Goal: Information Seeking & Learning: Learn about a topic

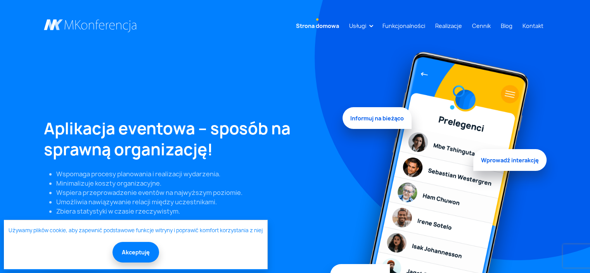
click at [419, 24] on link "Funkcjonalności" at bounding box center [403, 26] width 49 height 14
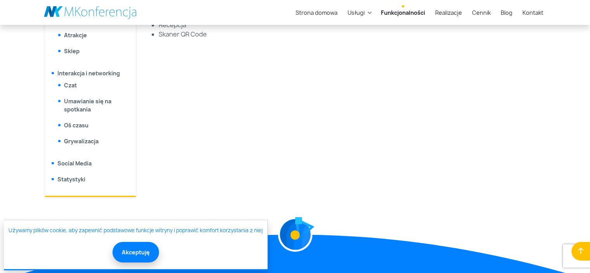
scroll to position [504, 0]
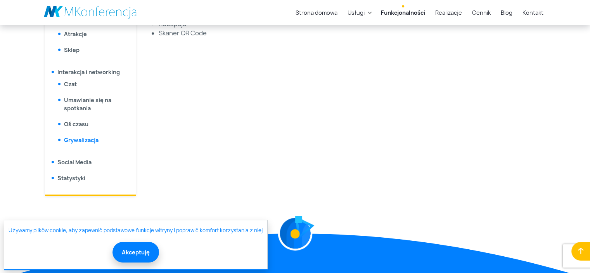
click at [82, 138] on link "Grywalizacja" at bounding box center [81, 139] width 35 height 7
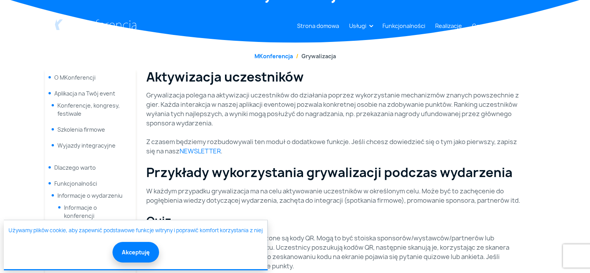
scroll to position [116, 0]
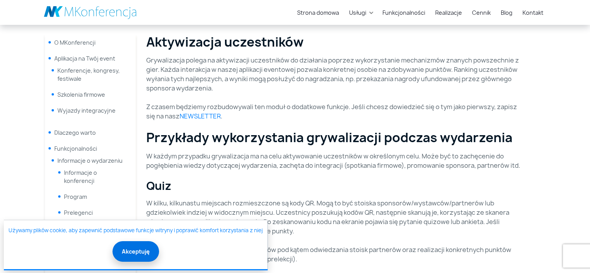
click at [129, 247] on button "Akceptuję" at bounding box center [135, 251] width 47 height 21
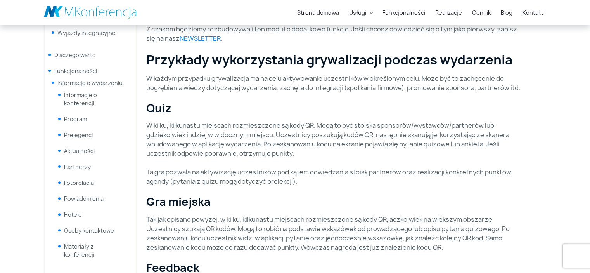
scroll to position [233, 0]
